Goal: Task Accomplishment & Management: Complete application form

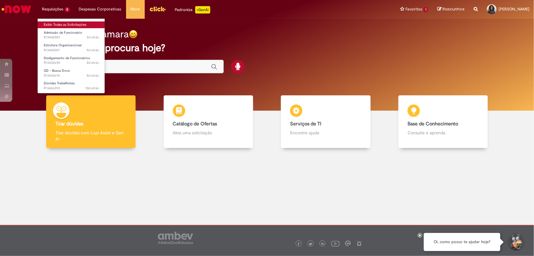
click at [63, 23] on link "Exibir Todas as Solicitações" at bounding box center [71, 24] width 67 height 7
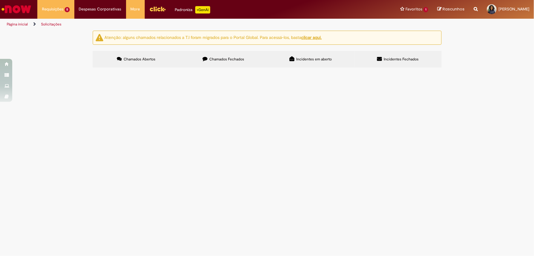
click at [242, 60] on span "Chamados Fechados" at bounding box center [226, 59] width 35 height 5
click at [150, 58] on span "Chamados Abertos" at bounding box center [140, 59] width 32 height 5
click at [0, 0] on span "Boa noite, tudo bem? O ACT da Rio foi divulgado no dia 12/08, porém os candidat…" at bounding box center [0, 0] width 0 height 0
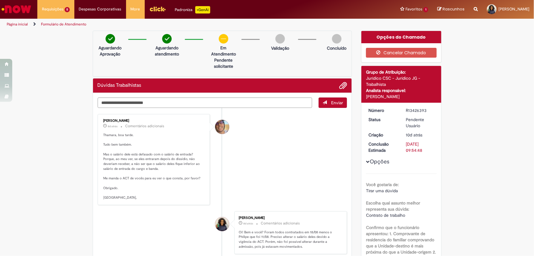
scroll to position [28, 0]
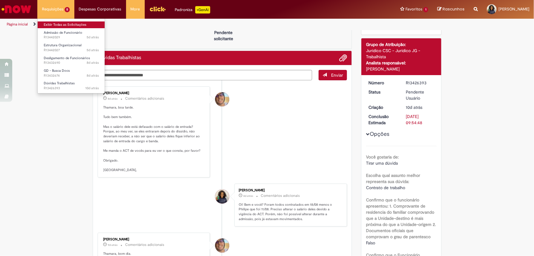
click at [60, 24] on link "Exibir Todas as Solicitações" at bounding box center [71, 24] width 67 height 7
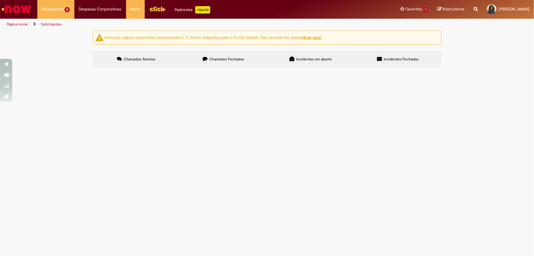
click at [238, 58] on span "Chamados Fechados" at bounding box center [226, 59] width 35 height 5
click at [0, 0] on span "Boa tarde, conforme validação do jurídico em anexo solicito alteração de job co…" at bounding box center [0, 0] width 0 height 0
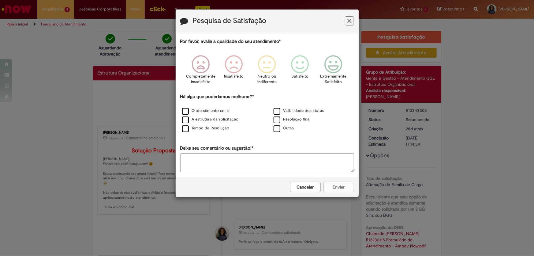
click at [351, 23] on icon "Feedback" at bounding box center [349, 21] width 4 height 6
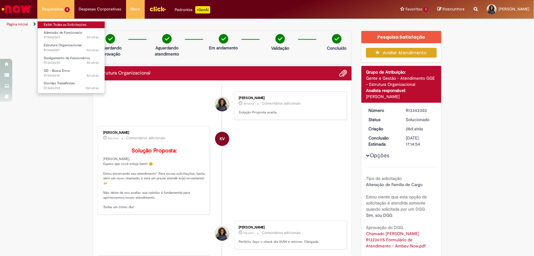
click at [71, 26] on link "Exibir Todas as Solicitações" at bounding box center [71, 24] width 67 height 7
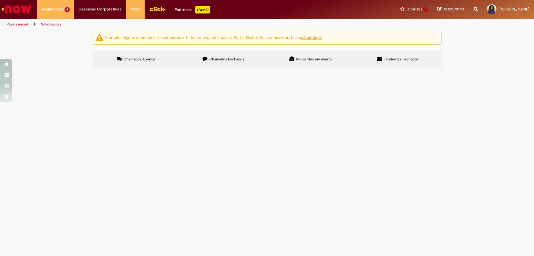
click at [0, 0] on span "Boa noite, tudo bem? O ACT da Rio foi divulgado no dia 12/08, porém os candidat…" at bounding box center [0, 0] width 0 height 0
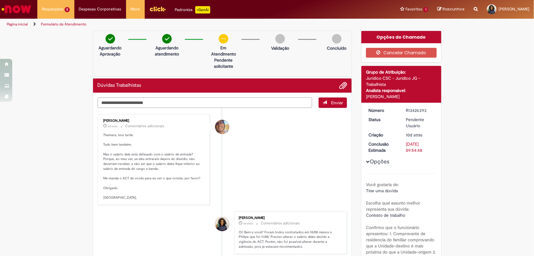
click at [182, 104] on textarea "Digite sua mensagem aqui..." at bounding box center [205, 102] width 215 height 10
drag, startPoint x: 249, startPoint y: 102, endPoint x: 150, endPoint y: 101, distance: 99.2
click at [150, 101] on textarea "**********" at bounding box center [205, 102] width 215 height 10
type textarea "**********"
click at [334, 103] on span "Enviar" at bounding box center [337, 103] width 12 height 6
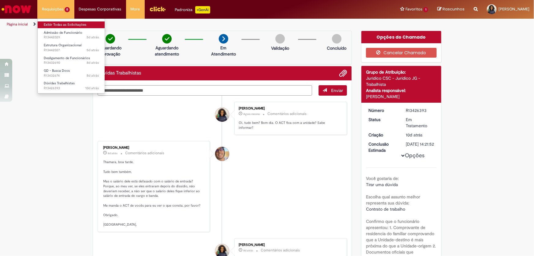
click at [61, 23] on link "Exibir Todas as Solicitações" at bounding box center [71, 24] width 67 height 7
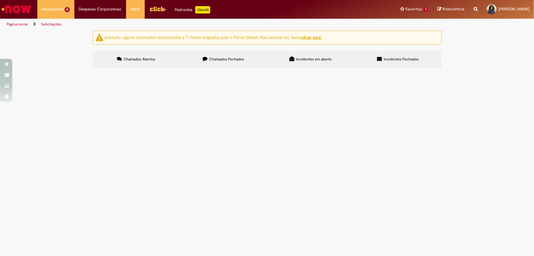
click at [0, 0] on span "Bom dia, tudo bem? Preciso do contrato da funcionária [PERSON_NAME]." at bounding box center [0, 0] width 0 height 0
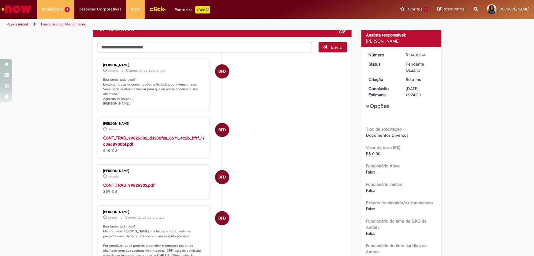
scroll to position [111, 0]
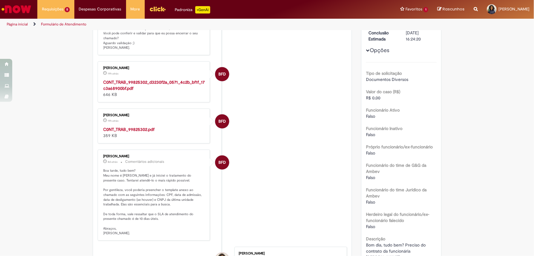
click at [138, 128] on strong "C0NT_TRAB_99825302.pdf" at bounding box center [128, 129] width 51 height 6
click at [141, 83] on strong "C0NT_TRAB_99825302_d3230f2a_0571_4c2b_bf1f_17c3a68900bf.pdf" at bounding box center [154, 85] width 102 height 12
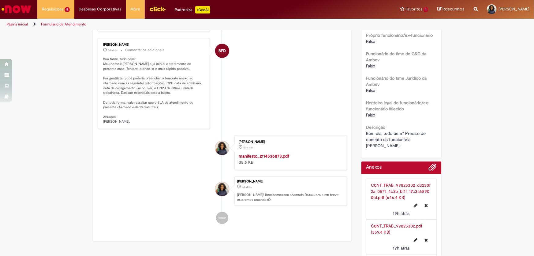
scroll to position [272, 0]
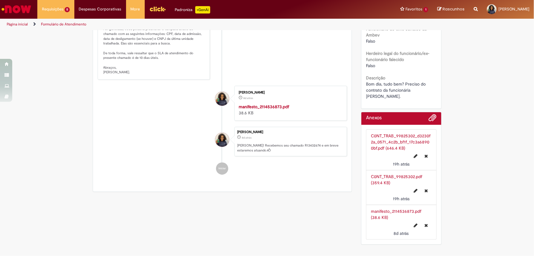
drag, startPoint x: 410, startPoint y: 88, endPoint x: 412, endPoint y: 94, distance: 5.3
click at [412, 94] on span "Bom dia, tudo bem? Preciso do contrato da funcionária [PERSON_NAME]." at bounding box center [396, 90] width 61 height 18
copy span "MARIA PAULA CANEPA RIBEIRO"
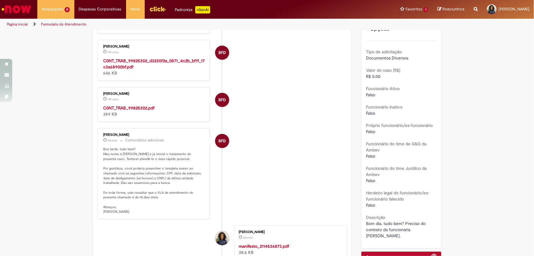
scroll to position [0, 0]
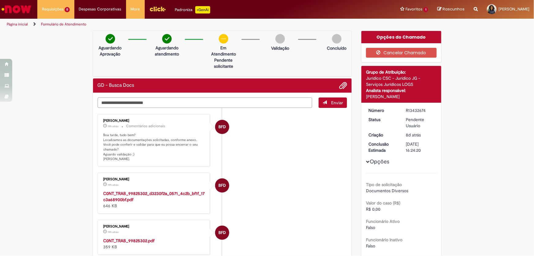
click at [174, 102] on textarea "Digite sua mensagem aqui..." at bounding box center [205, 102] width 215 height 10
type textarea "**********"
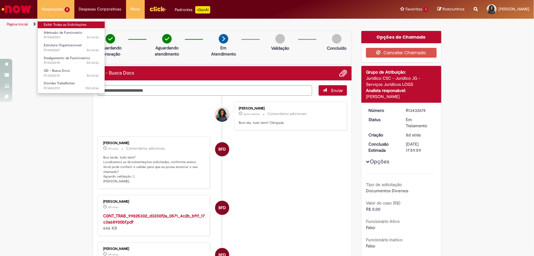
click at [70, 24] on link "Exibir Todas as Solicitações" at bounding box center [71, 24] width 67 height 7
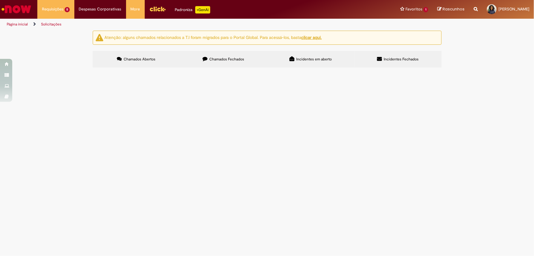
click at [0, 0] on span "Bom dia, o funcionário [PERSON_NAME] permanece como ativo na folha. Porém, real…" at bounding box center [0, 0] width 0 height 0
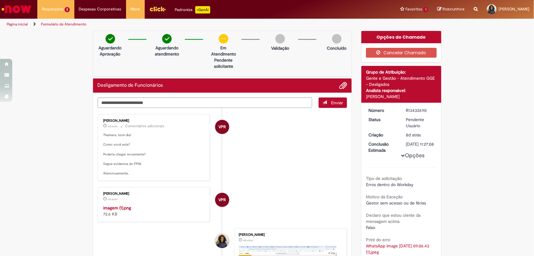
click at [149, 182] on ul "VPR Vanessa Paiva Ribeiro 6d atrás 6 dias atrás Comentários adicionais Thamara,…" at bounding box center [223, 243] width 250 height 270
click at [136, 204] on img "Histórico de tíquete" at bounding box center [154, 204] width 102 height 0
click at [233, 104] on textarea "Digite sua mensagem aqui..." at bounding box center [205, 102] width 215 height 10
type textarea "*********"
click at [334, 101] on span "Enviar" at bounding box center [337, 103] width 12 height 6
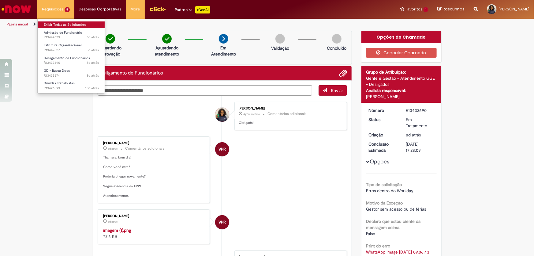
click at [64, 23] on link "Exibir Todas as Solicitações" at bounding box center [71, 24] width 67 height 7
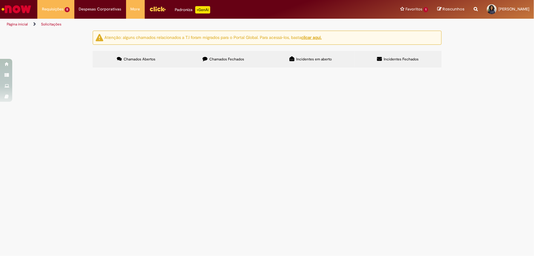
click at [0, 0] on span "Preciso alterar a posição 10832012 para alterar BANDA IX CÓD CARGO 24000079 BT:…" at bounding box center [0, 0] width 0 height 0
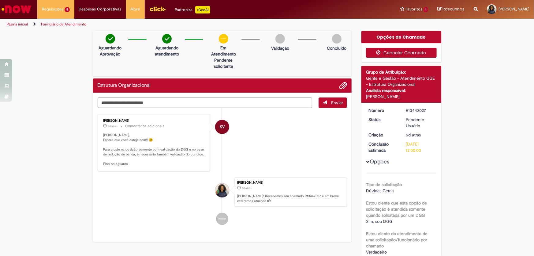
click at [414, 52] on button "Cancelar Chamado" at bounding box center [401, 53] width 71 height 10
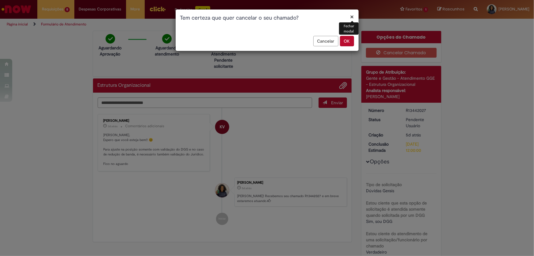
click at [348, 42] on button "OK" at bounding box center [347, 41] width 14 height 10
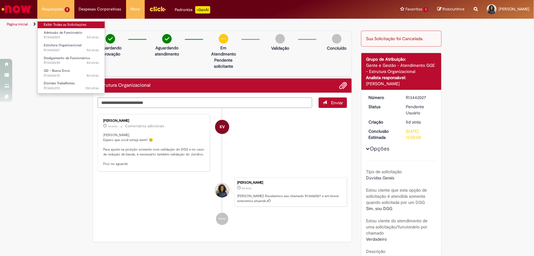
click at [61, 24] on link "Exibir Todas as Solicitações" at bounding box center [71, 24] width 67 height 7
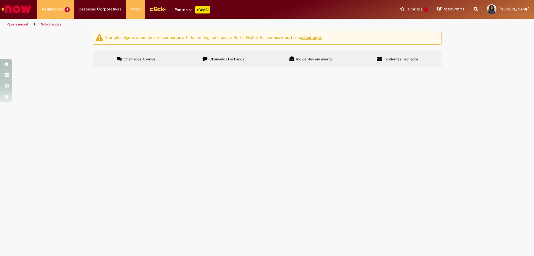
click at [208, 58] on label "Chamados Fechados" at bounding box center [223, 59] width 87 height 17
drag, startPoint x: 118, startPoint y: 113, endPoint x: 100, endPoint y: 113, distance: 18.1
click at [0, 0] on td "R13442027" at bounding box center [0, 0] width 0 height 0
drag, startPoint x: 208, startPoint y: 118, endPoint x: 113, endPoint y: 120, distance: 94.9
click at [0, 0] on td "R13442027" at bounding box center [0, 0] width 0 height 0
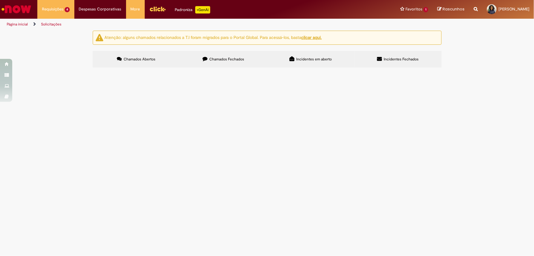
click at [0, 0] on span "R13442027" at bounding box center [0, 0] width 0 height 0
click at [0, 0] on span "Preciso alterar a posição 10832012 para alterar BANDA IX CÓD CARGO 24000079 BT:…" at bounding box center [0, 0] width 0 height 0
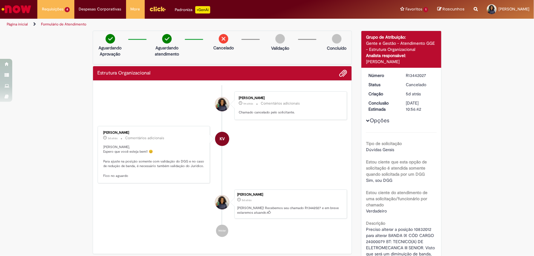
click at [315, 153] on li "KV Karine Vieira 3d atrás 3 dias atrás Comentários adicionais Olá Thamara, Espe…" at bounding box center [223, 154] width 250 height 57
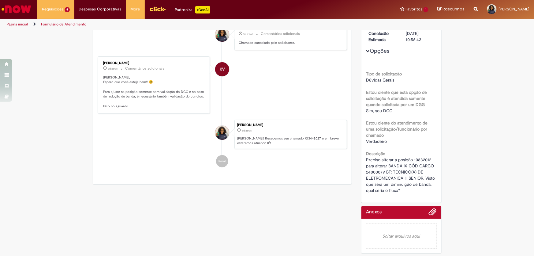
scroll to position [42, 0]
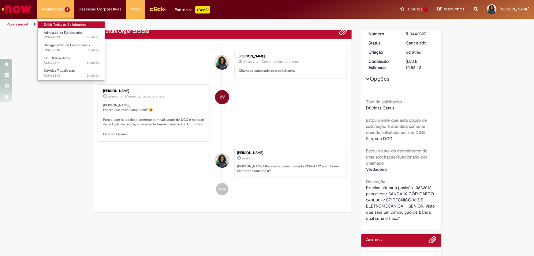
click at [67, 25] on link "Exibir Todas as Solicitações" at bounding box center [71, 24] width 67 height 7
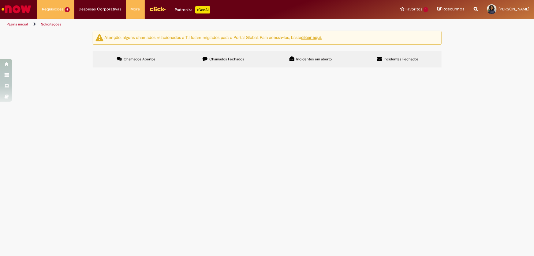
click at [245, 59] on label "Chamados Fechados" at bounding box center [223, 59] width 87 height 17
click at [0, 0] on span "Boa noite, tudo bem? O ACT da Rio foi divulgado no dia 12/08, porém os candidat…" at bounding box center [0, 0] width 0 height 0
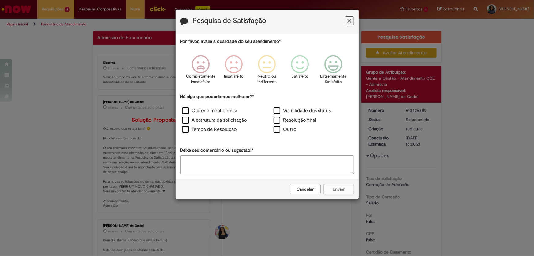
click at [351, 23] on icon "Feedback" at bounding box center [349, 21] width 4 height 6
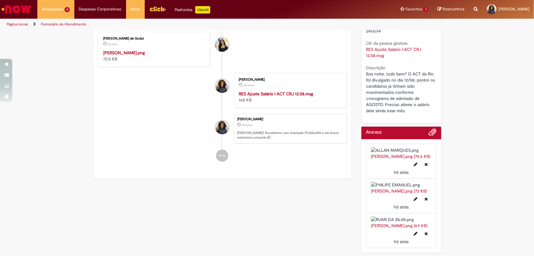
scroll to position [361, 0]
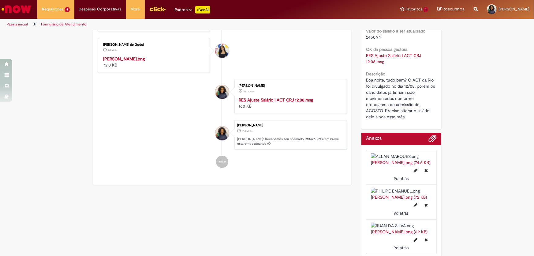
click at [153, 56] on img "Histórico de tíquete" at bounding box center [154, 56] width 102 height 0
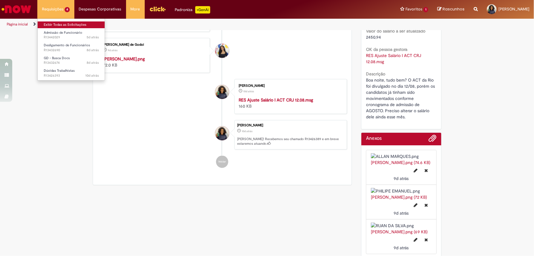
click at [78, 24] on link "Exibir Todas as Solicitações" at bounding box center [71, 24] width 67 height 7
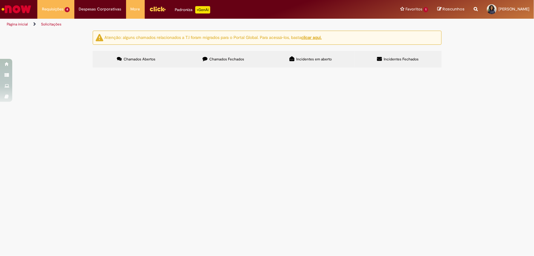
click at [245, 52] on label "Chamados Fechados" at bounding box center [223, 59] width 87 height 17
click at [0, 0] on span "Bom dia, tudo bem? Conforme orientação do chamado R13403395, abro essa oferta p…" at bounding box center [0, 0] width 0 height 0
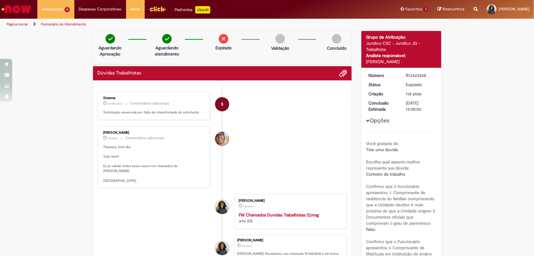
drag, startPoint x: 404, startPoint y: 75, endPoint x: 426, endPoint y: 75, distance: 22.3
click at [426, 75] on div "R13423248" at bounding box center [420, 75] width 28 height 6
copy div "R13423248"
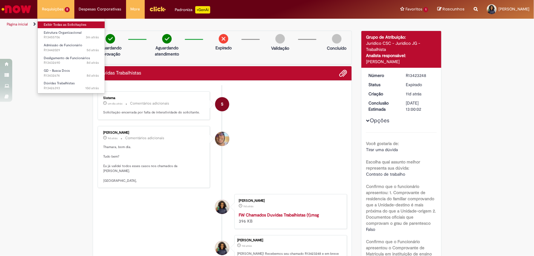
click at [67, 23] on link "Exibir Todas as Solicitações" at bounding box center [71, 24] width 67 height 7
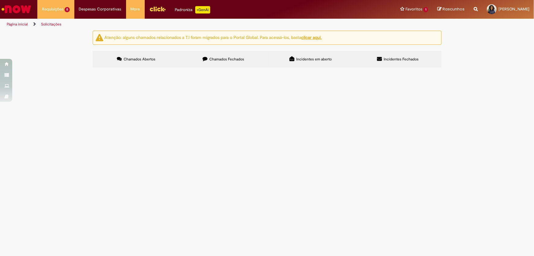
click at [210, 61] on span "Chamados Fechados" at bounding box center [226, 59] width 35 height 5
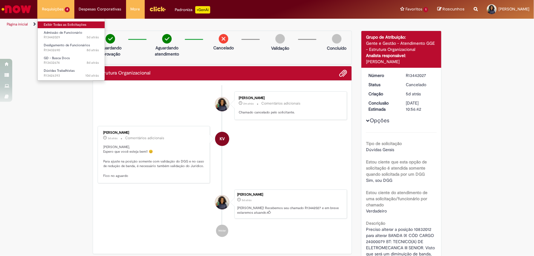
click at [70, 25] on link "Exibir Todas as Solicitações" at bounding box center [71, 24] width 67 height 7
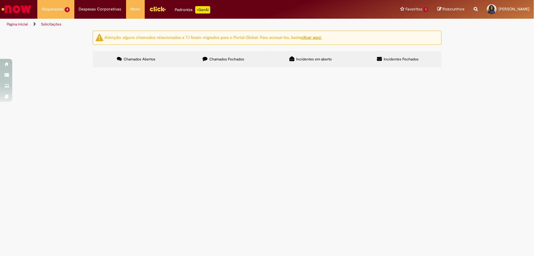
click at [230, 61] on span "Chamados Fechados" at bounding box center [226, 59] width 35 height 5
click at [0, 0] on span "Boa noite, tudo bem? O ACT da Rio foi divulgado no dia 12/08, porém os candidat…" at bounding box center [0, 0] width 0 height 0
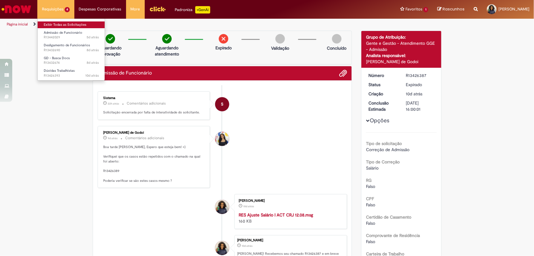
click at [65, 23] on link "Exibir Todas as Solicitações" at bounding box center [71, 24] width 67 height 7
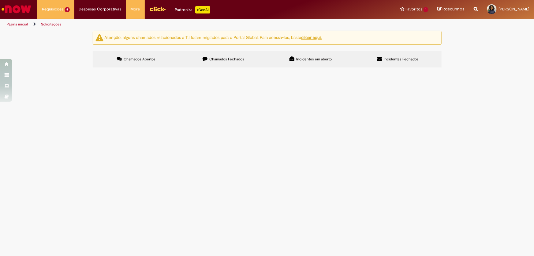
click at [232, 60] on span "Chamados Fechados" at bounding box center [226, 59] width 35 height 5
click at [0, 0] on span "Bom dia, tudo bem? Conforme chamado R13343315, abro esse chamado pois a posição…" at bounding box center [0, 0] width 0 height 0
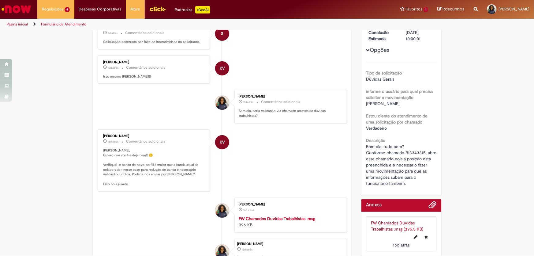
scroll to position [43, 0]
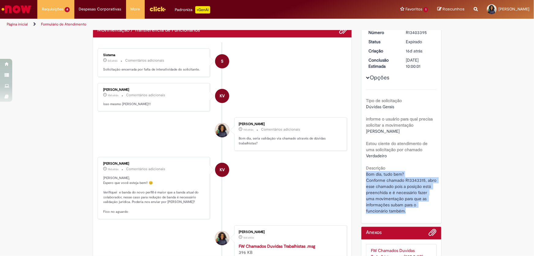
drag, startPoint x: 364, startPoint y: 174, endPoint x: 416, endPoint y: 215, distance: 65.4
click at [416, 215] on div "Número R13403395 Status Expirado Criação 16d atrás 16 dias atrás Conclusão Esti…" at bounding box center [401, 124] width 80 height 198
copy span "Bom dia, tudo bem? Conforme chamado R13343315, abro esse chamado pois a posição…"
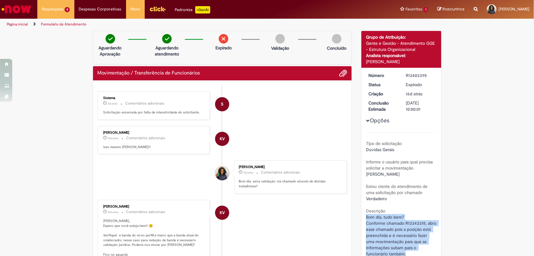
drag, startPoint x: 404, startPoint y: 73, endPoint x: 428, endPoint y: 75, distance: 23.9
click at [428, 75] on div "R13403395" at bounding box center [420, 75] width 28 height 6
copy div "R13403395"
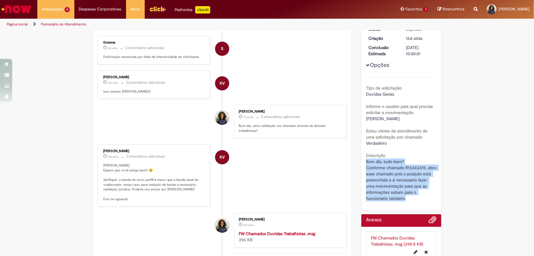
drag, startPoint x: 364, startPoint y: 117, endPoint x: 420, endPoint y: 118, distance: 56.9
click at [420, 118] on div "Número R13403395 Status Expirado Criação 16d atrás 16 dias atrás Conclusão Esti…" at bounding box center [401, 111] width 80 height 198
copy span "Fernando Penha De Carvalho"
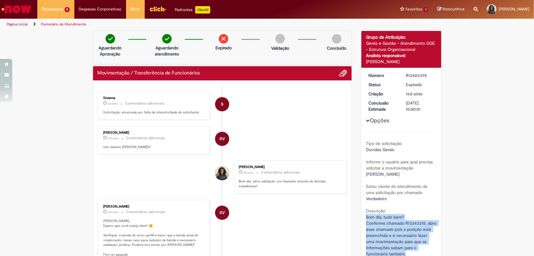
drag, startPoint x: 119, startPoint y: 132, endPoint x: 100, endPoint y: 131, distance: 19.6
click at [100, 131] on div "Karine Vieira 10d atrás 10 dias atrás Comentários adicionais Isso mesmo Thamara…" at bounding box center [153, 140] width 109 height 25
copy div "Karine Vieira"
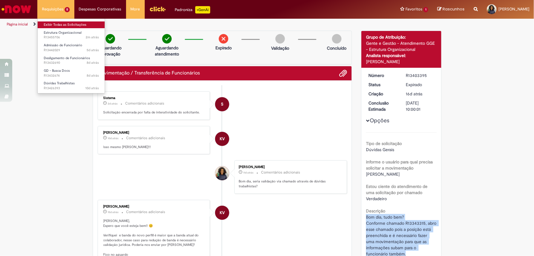
click at [53, 24] on link "Exibir Todas as Solicitações" at bounding box center [71, 24] width 67 height 7
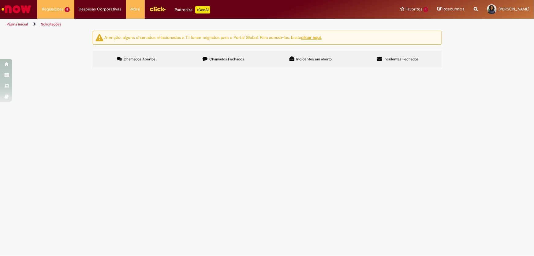
click at [222, 59] on span "Chamados Fechados" at bounding box center [226, 59] width 35 height 5
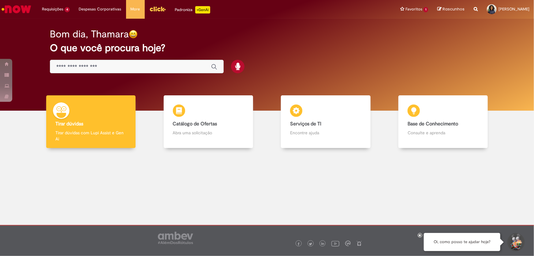
click at [129, 70] on div "Global" at bounding box center [137, 67] width 174 height 14
click at [123, 66] on input "Basta digitar aqui" at bounding box center [130, 66] width 149 height 7
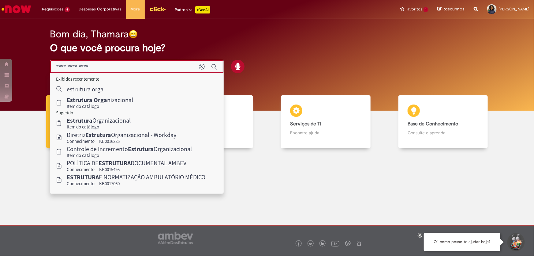
type input "**********"
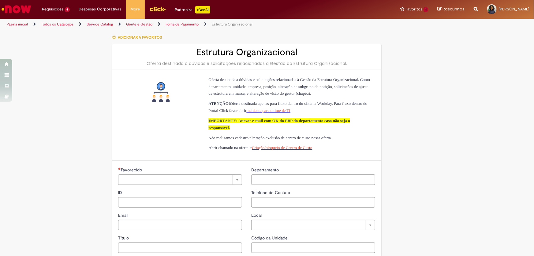
type input "********"
type input "**********"
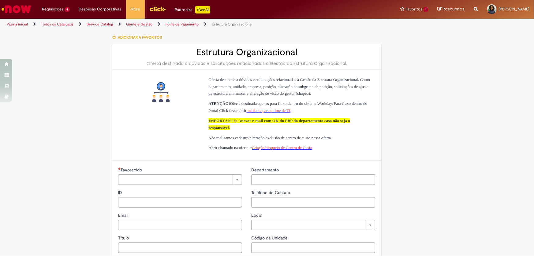
type input "****"
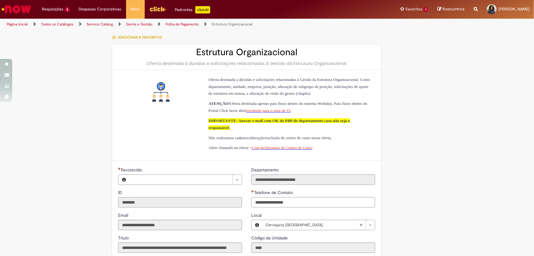
type input "**********"
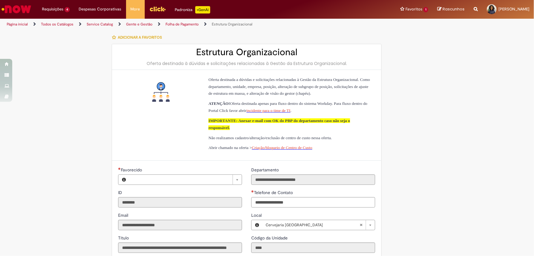
type input "**********"
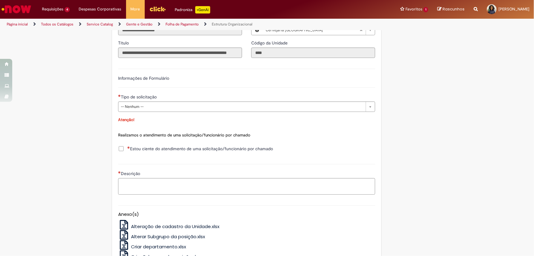
scroll to position [222, 0]
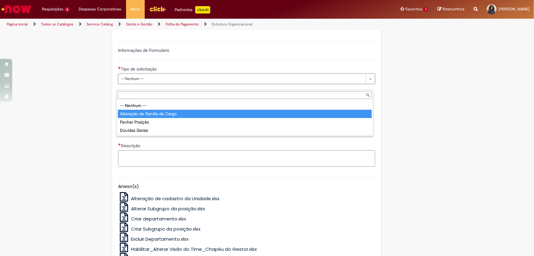
type input "**********"
select select "**********"
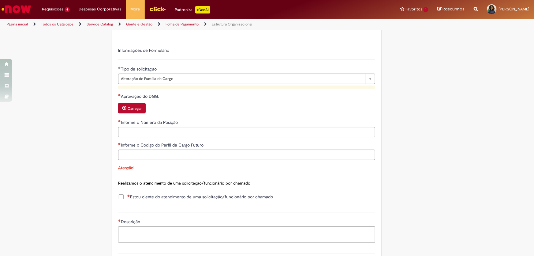
click at [136, 113] on button "Carregar" at bounding box center [132, 108] width 28 height 10
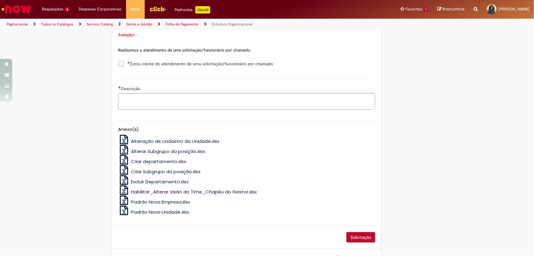
scroll to position [397, 0]
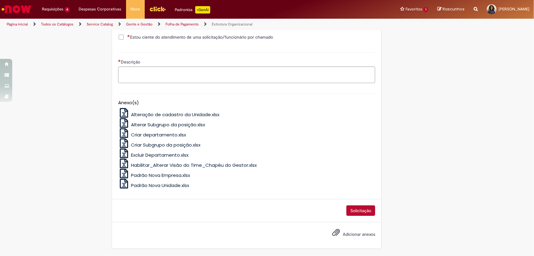
click at [349, 232] on span "Adicionar anexos" at bounding box center [359, 234] width 32 height 6
click at [0, 0] on input "Adicionar anexos" at bounding box center [0, 0] width 0 height 0
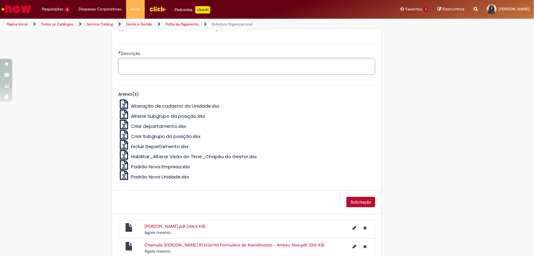
scroll to position [341, 0]
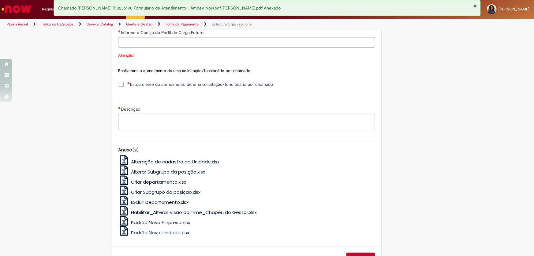
click at [127, 87] on span "Estou ciente do atendimento de uma solicitação/funcionário por chamado" at bounding box center [200, 84] width 146 height 6
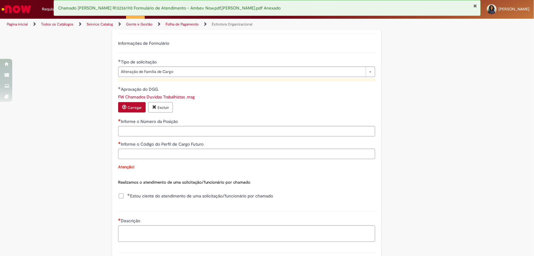
scroll to position [285, 0]
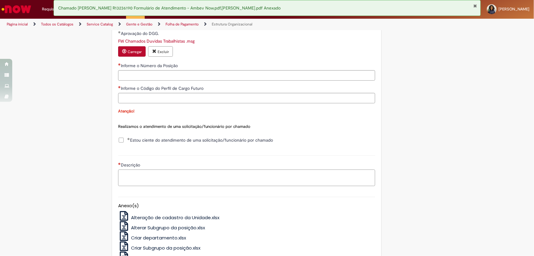
click at [176, 184] on textarea "Descrição" at bounding box center [246, 177] width 257 height 17
paste textarea "**********"
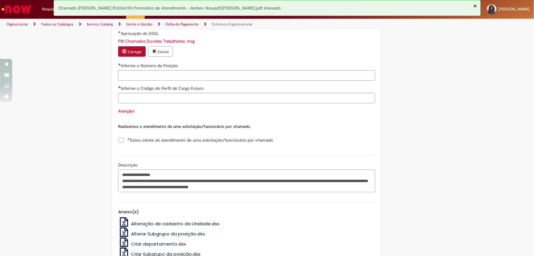
paste textarea "**********"
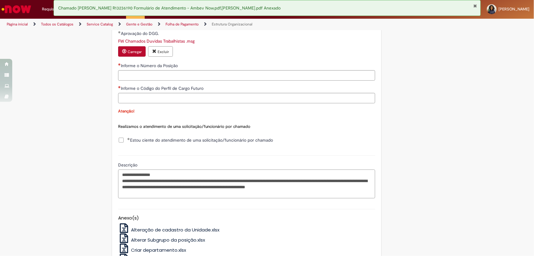
type textarea "**********"
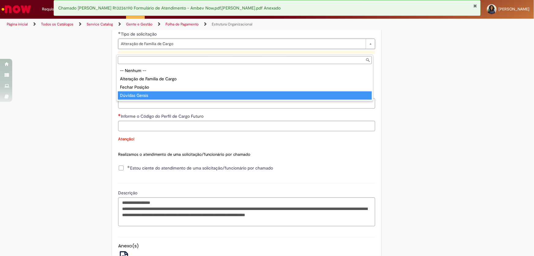
type input "**********"
select select "**********"
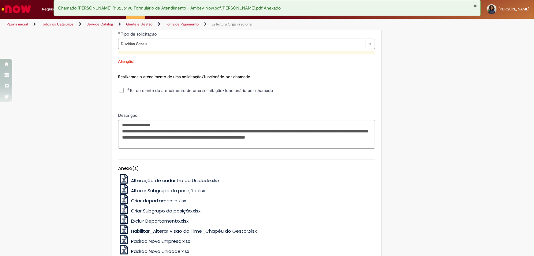
scroll to position [0, 0]
click at [162, 132] on textarea "**********" at bounding box center [246, 134] width 257 height 29
click at [208, 143] on textarea "**********" at bounding box center [246, 134] width 257 height 29
paste textarea "**********"
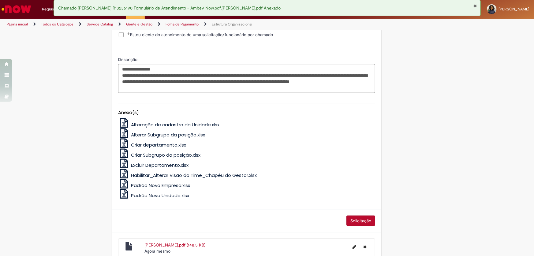
scroll to position [379, 0]
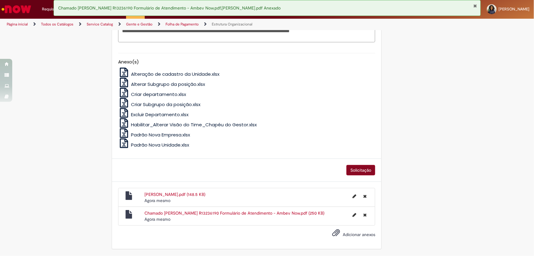
type textarea "**********"
click at [358, 167] on button "Solicitação" at bounding box center [360, 170] width 29 height 10
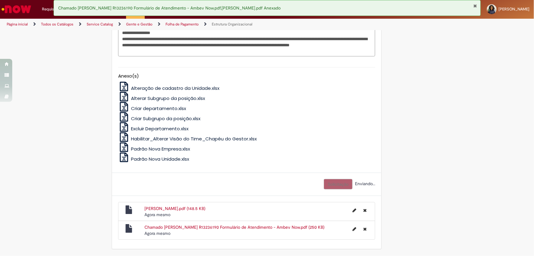
scroll to position [364, 0]
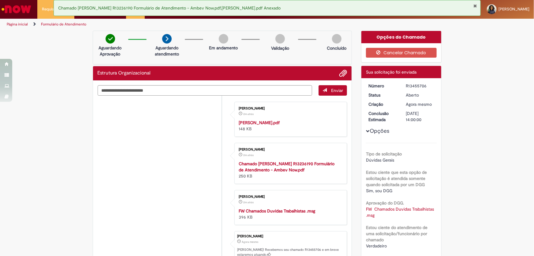
drag, startPoint x: 405, startPoint y: 83, endPoint x: 428, endPoint y: 85, distance: 22.7
click at [428, 85] on div "R13455706" at bounding box center [420, 86] width 28 height 6
copy div "R13455706"
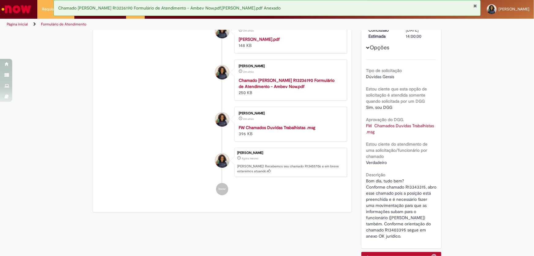
scroll to position [139, 0]
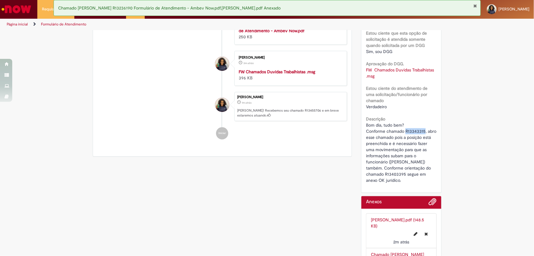
drag, startPoint x: 404, startPoint y: 130, endPoint x: 422, endPoint y: 131, distance: 18.7
click at [422, 131] on span "Bom dia, tudo bem? Conforme chamado R13343315, abro esse chamado pois a posição…" at bounding box center [402, 152] width 72 height 61
copy span "R13343315"
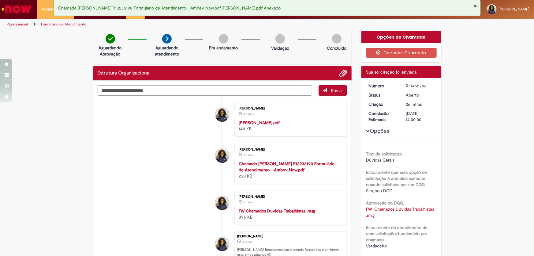
drag, startPoint x: 404, startPoint y: 85, endPoint x: 425, endPoint y: 83, distance: 21.5
click at [425, 83] on div "R13455706" at bounding box center [420, 86] width 28 height 6
copy div "R13455706"
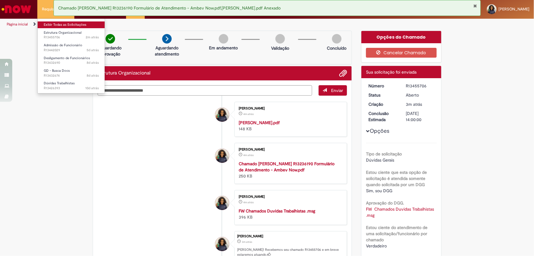
click at [51, 22] on link "Exibir Todas as Solicitações" at bounding box center [71, 24] width 67 height 7
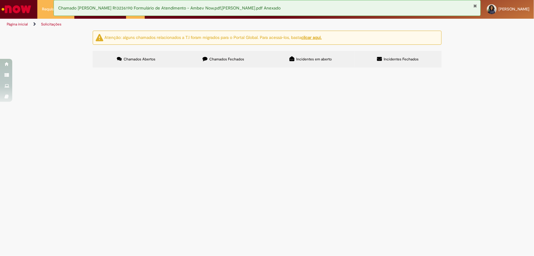
click at [226, 58] on span "Chamados Fechados" at bounding box center [226, 59] width 35 height 5
